Goal: Transaction & Acquisition: Purchase product/service

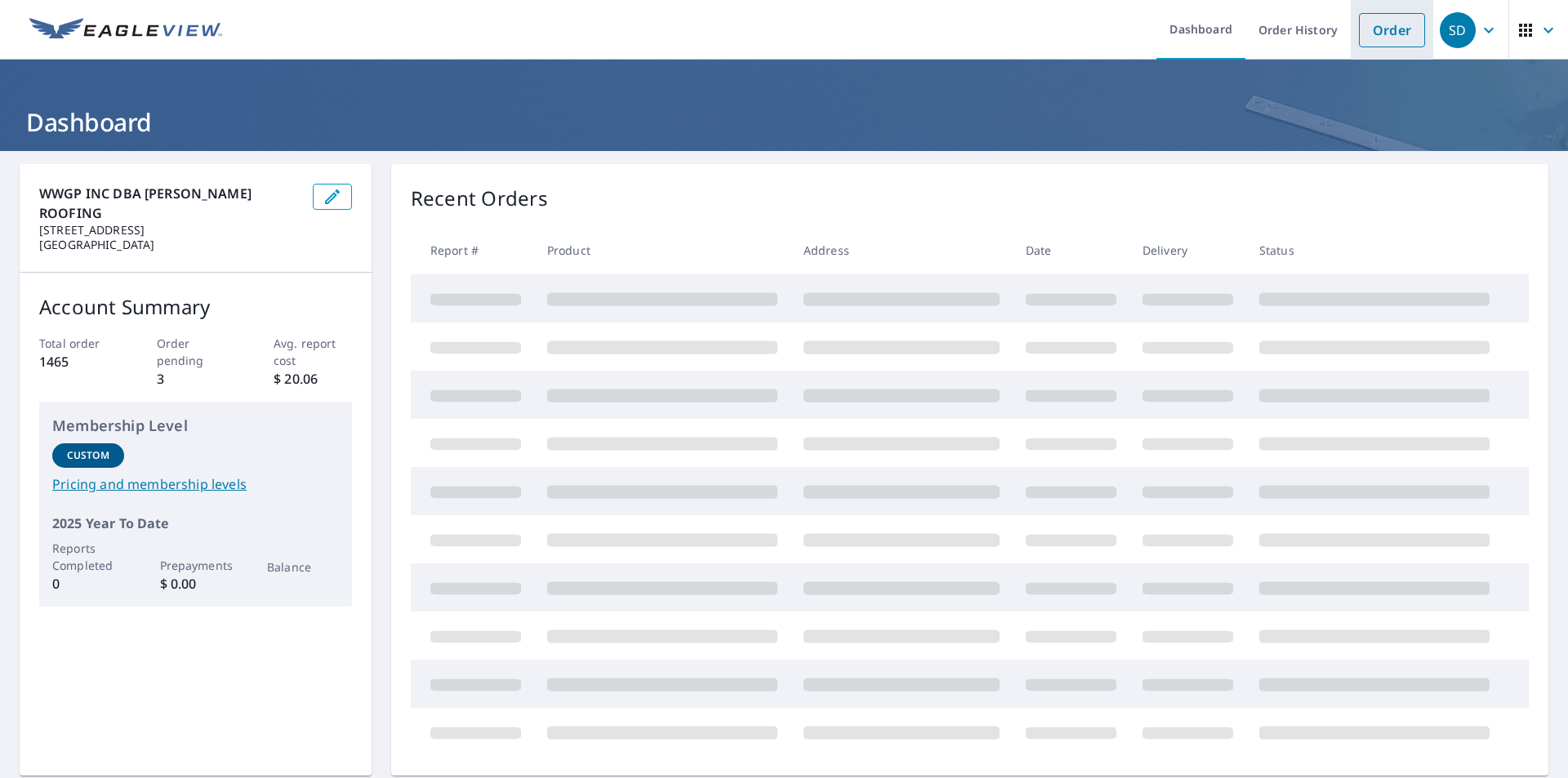
click at [1375, 31] on link "Order" at bounding box center [1392, 30] width 66 height 34
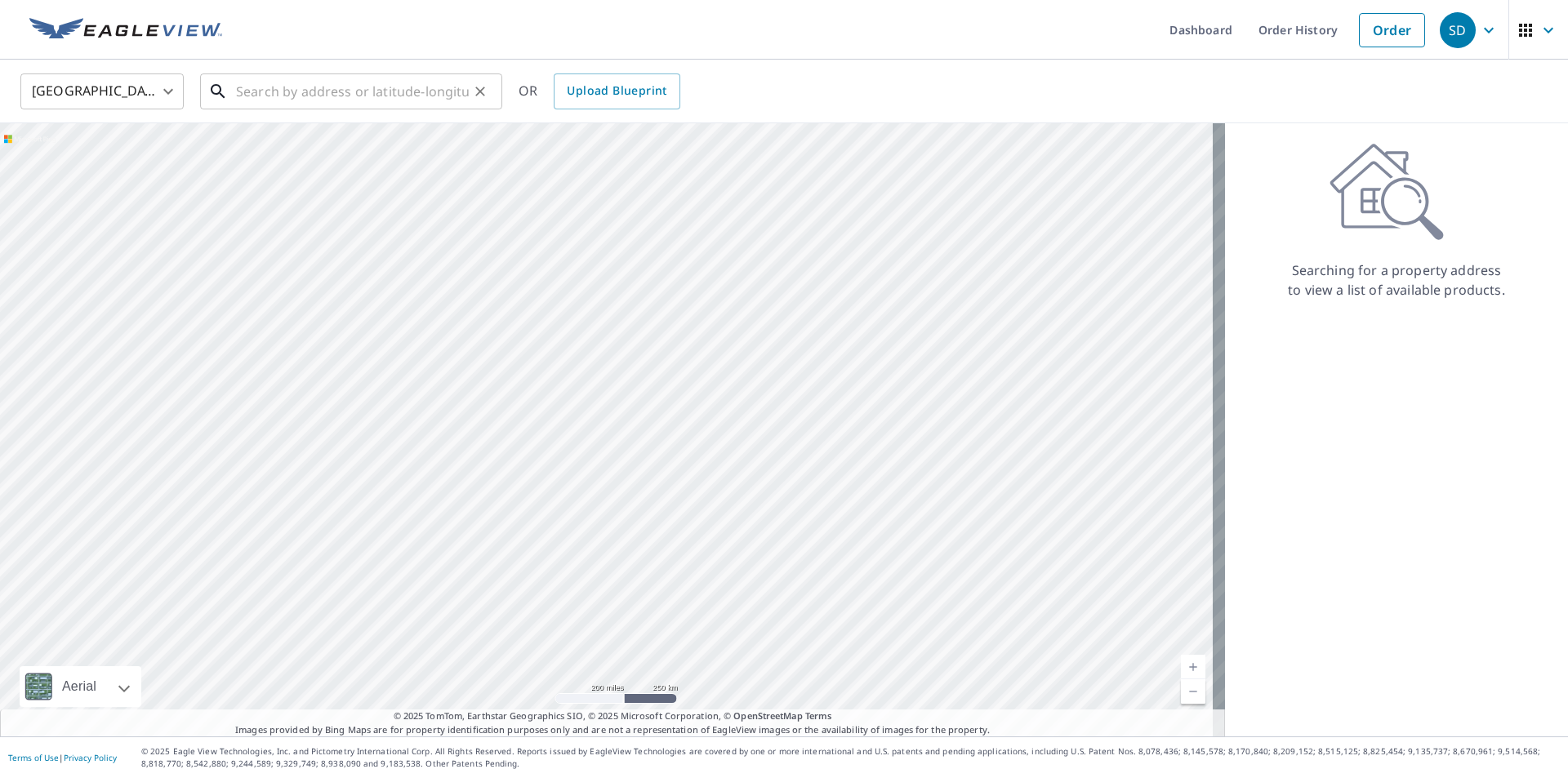
click at [288, 91] on input "text" at bounding box center [352, 91] width 233 height 45
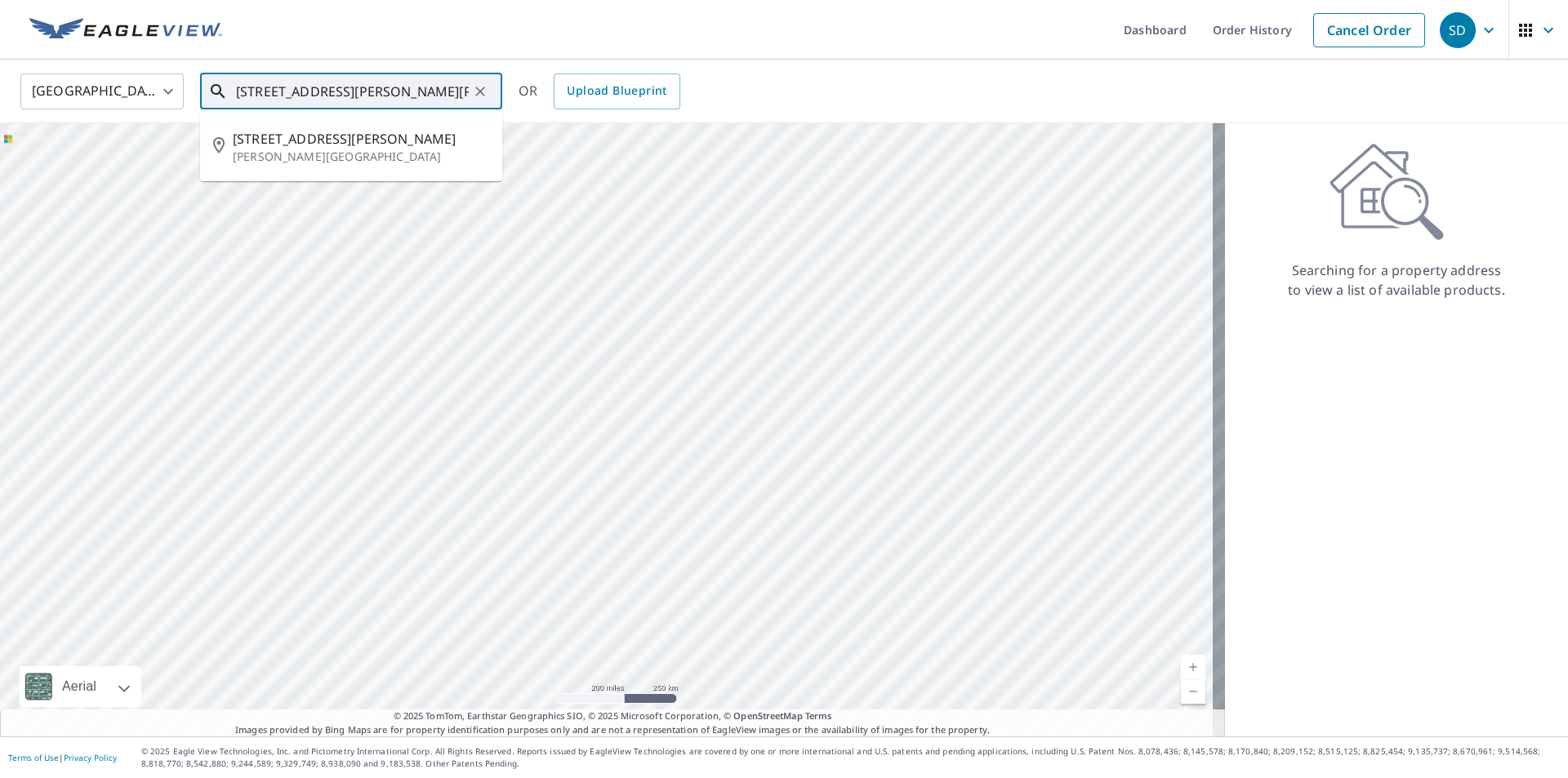
type input "[STREET_ADDRESS][PERSON_NAME][PERSON_NAME]"
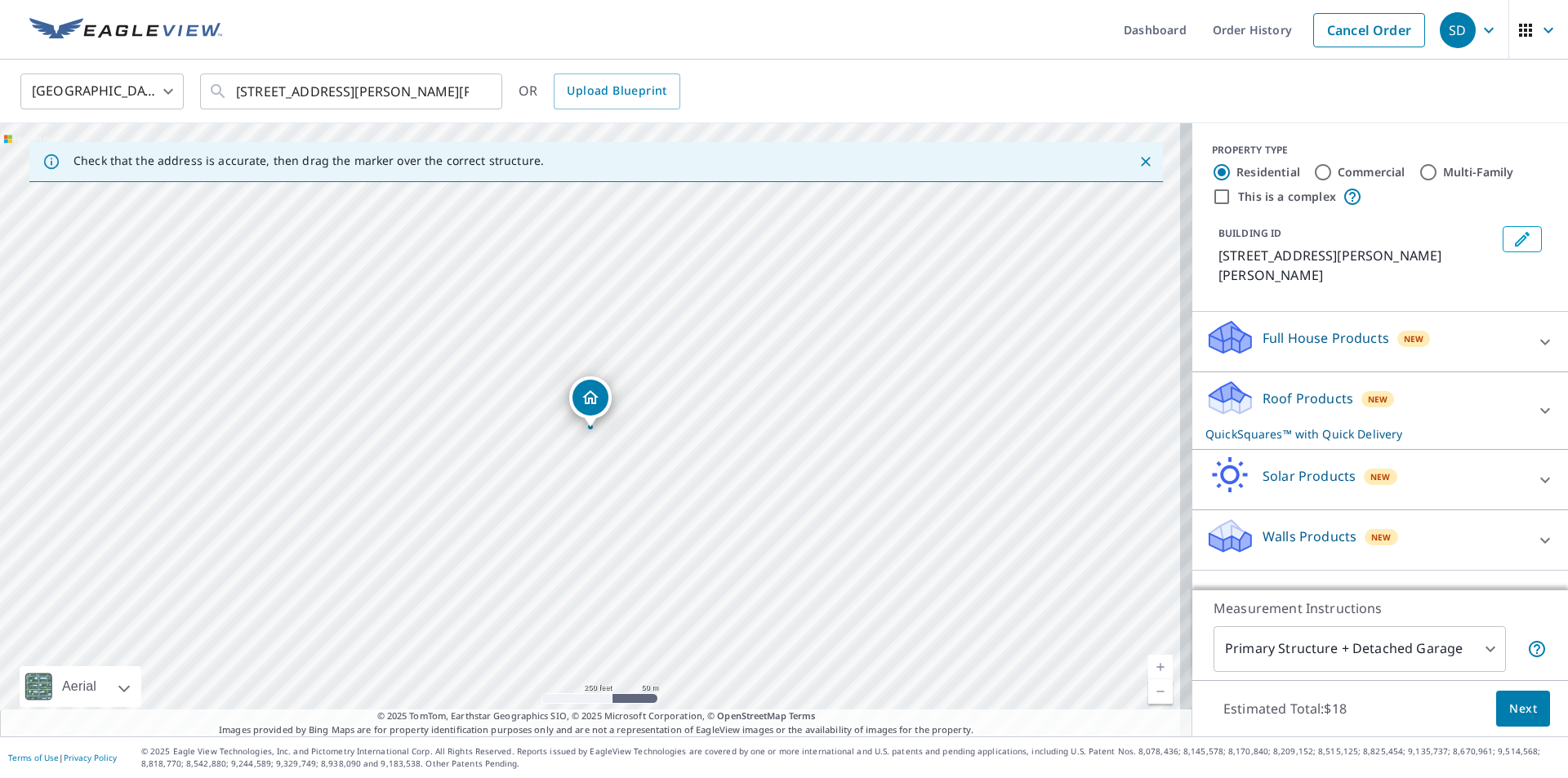
click at [590, 397] on icon "Dropped pin, building 1, Residential property, 97 Connelly Ave Budd Lake, NJ 07…" at bounding box center [590, 398] width 20 height 20
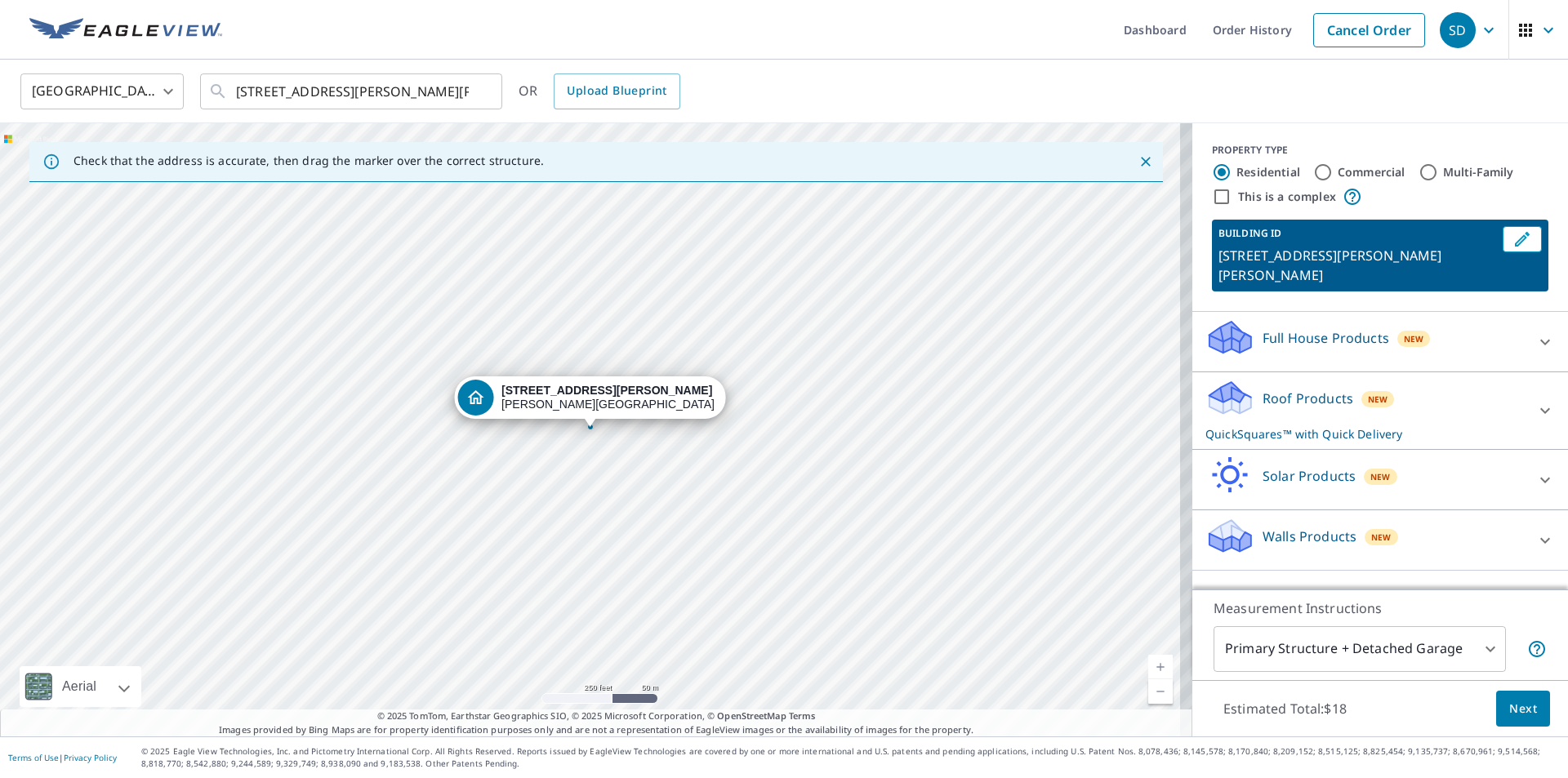
click at [1270, 396] on div "Roof Products New QuickSquares™ with Quick Delivery" at bounding box center [1365, 410] width 320 height 64
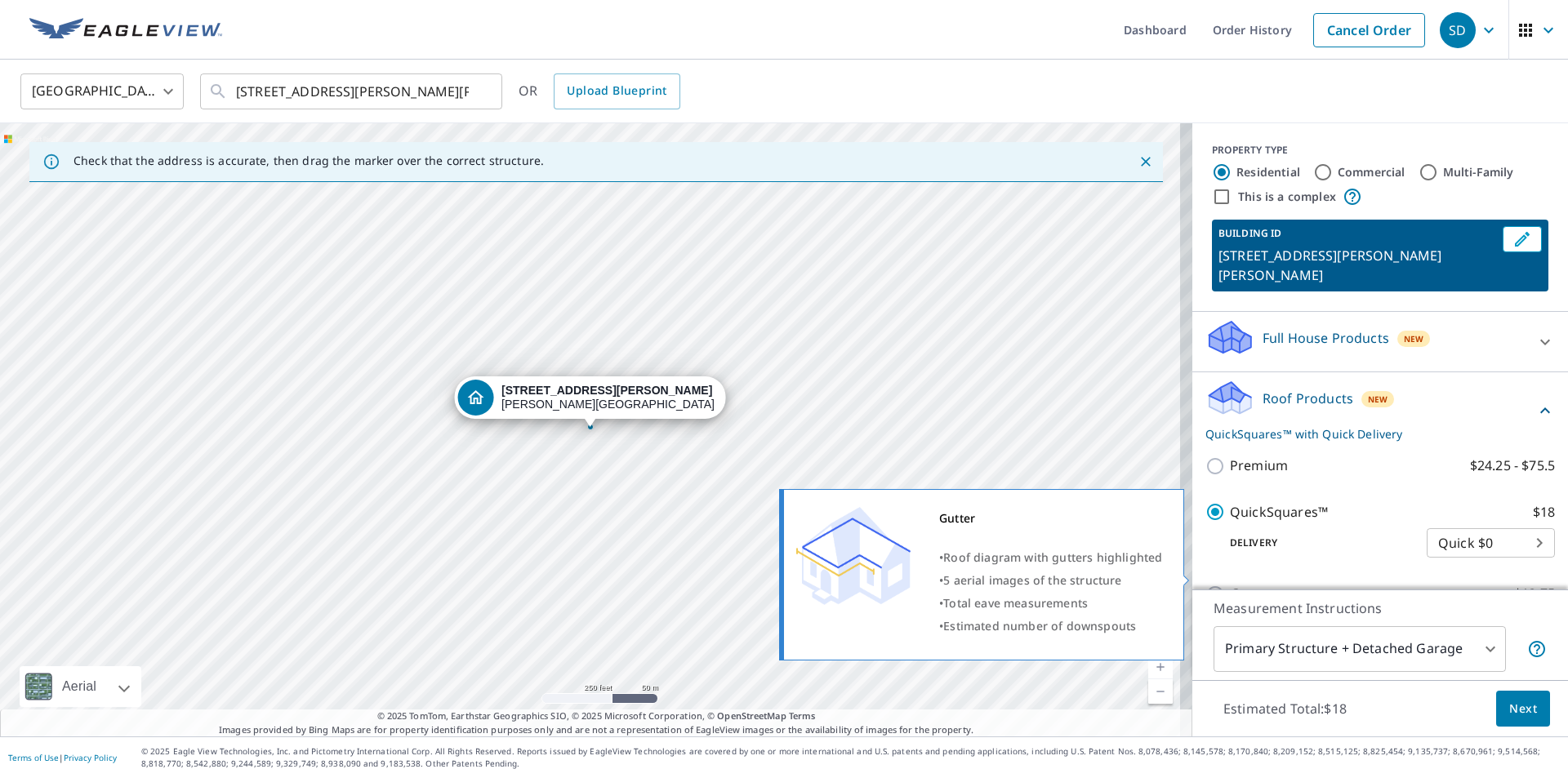
click at [1205, 585] on input "Gutter $13.75" at bounding box center [1218, 594] width 25 height 20
checkbox input "true"
checkbox input "false"
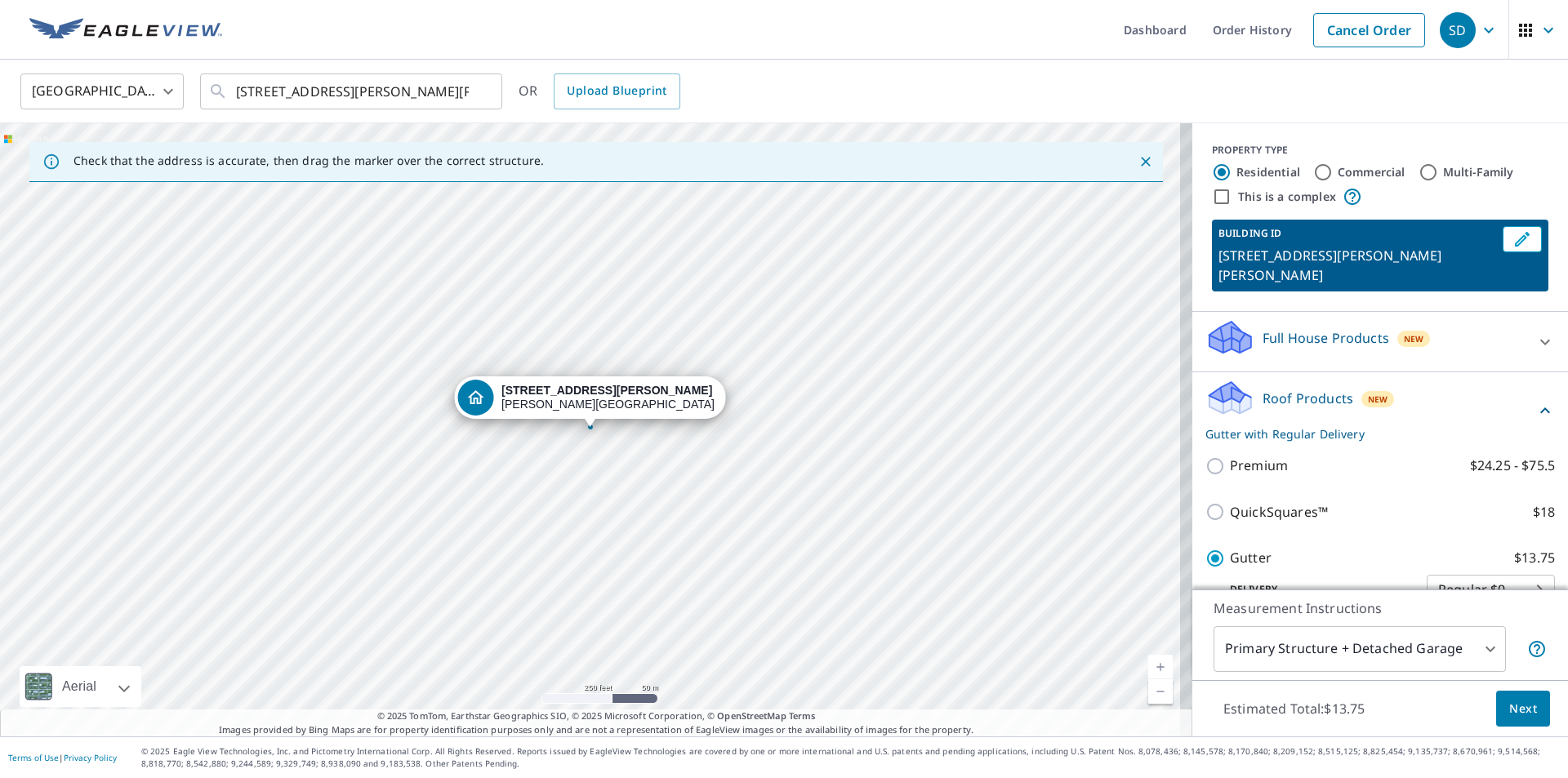
click at [1508, 709] on span "Next" at bounding box center [1523, 709] width 28 height 21
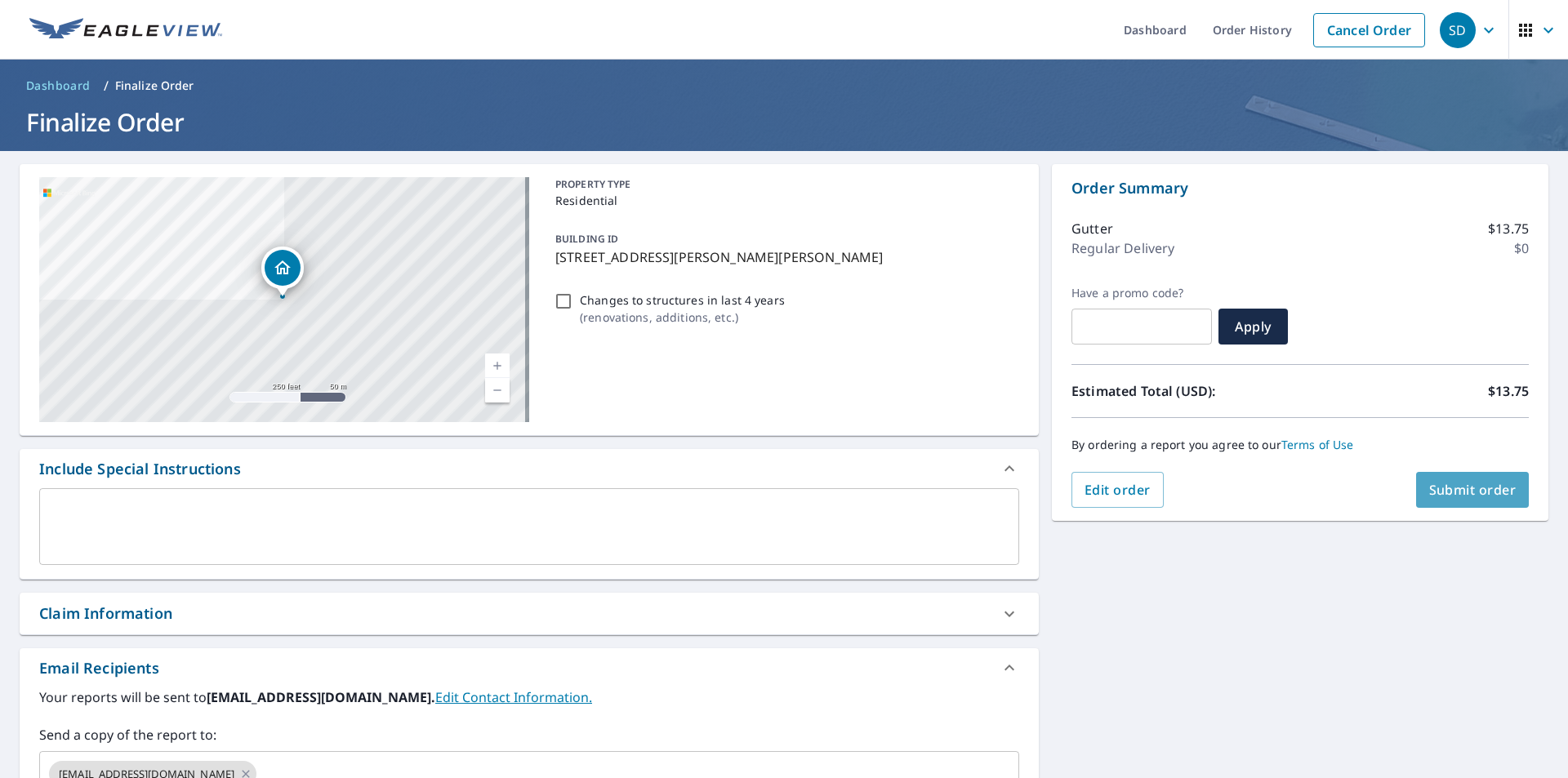
click at [1449, 492] on span "Submit order" at bounding box center [1473, 490] width 88 height 18
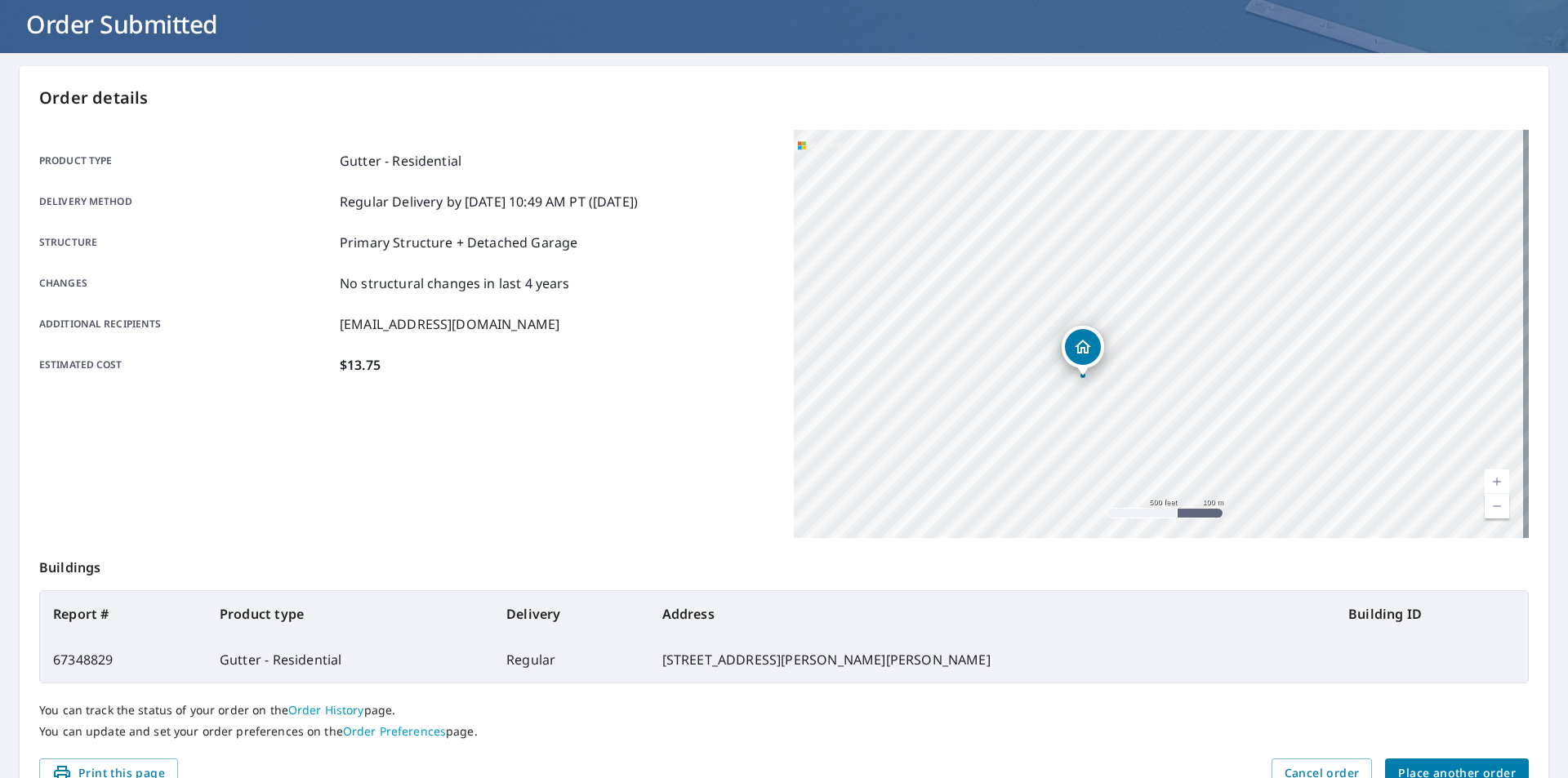
scroll to position [183, 0]
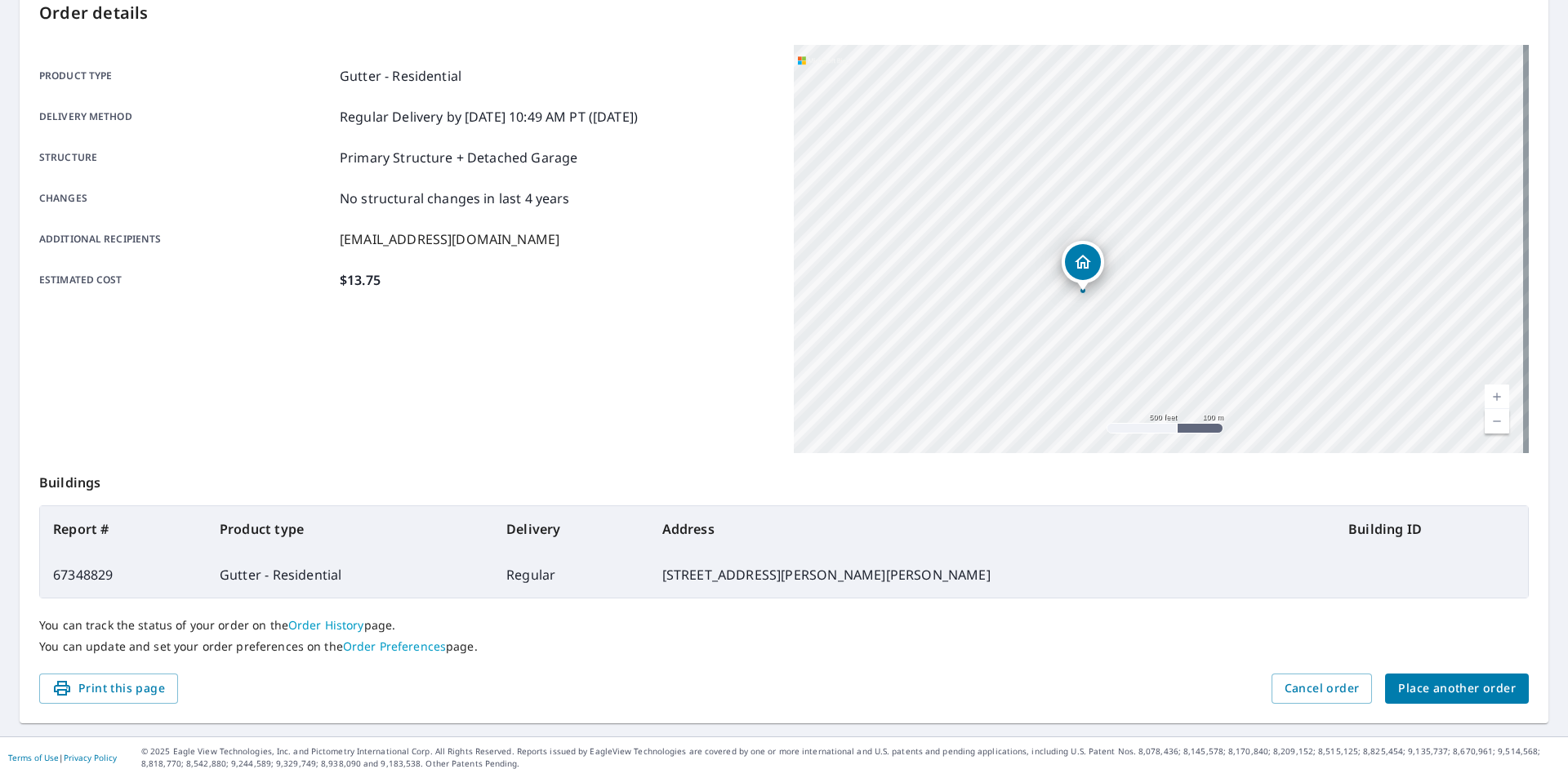
drag, startPoint x: 1323, startPoint y: 693, endPoint x: 964, endPoint y: 674, distance: 359.5
click at [964, 675] on div "Print this page Cancel order Place another order" at bounding box center [784, 689] width 1489 height 31
click at [963, 674] on div "Print this page Cancel order Place another order" at bounding box center [784, 689] width 1489 height 31
click at [1428, 693] on span "Place another order" at bounding box center [1456, 689] width 117 height 21
